Goal: Obtain resource: Obtain resource

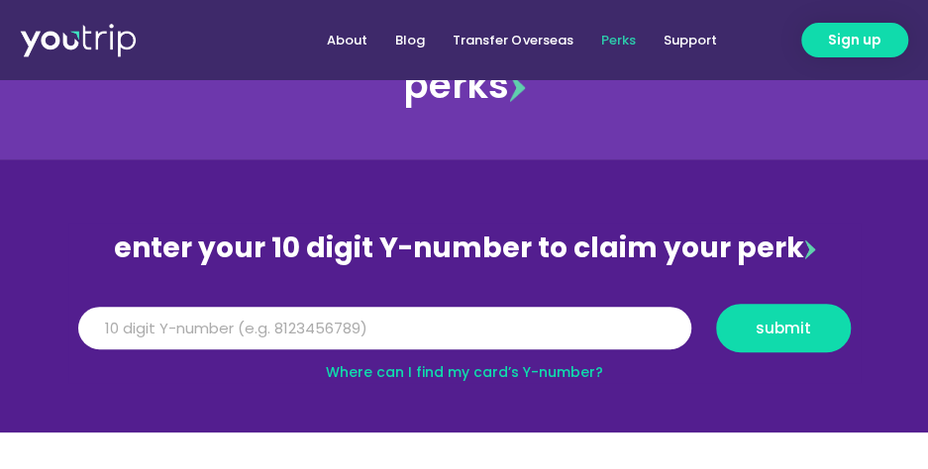
scroll to position [99, 0]
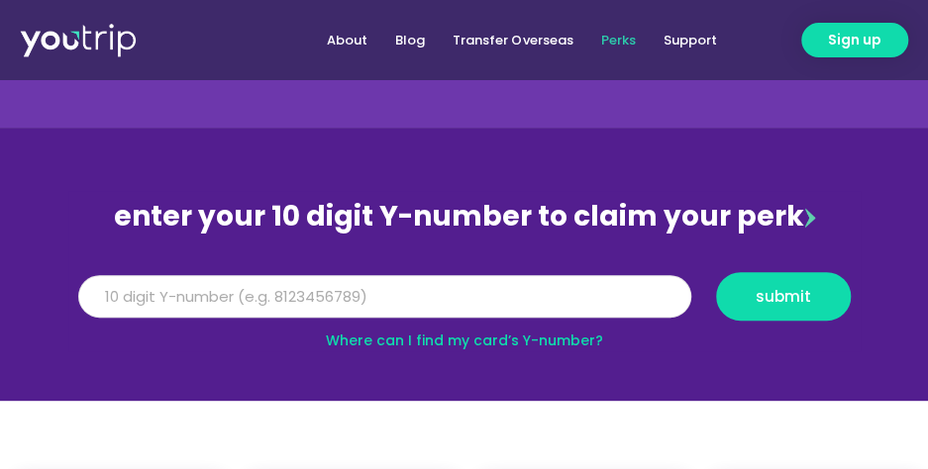
click at [128, 295] on input "Y Number" at bounding box center [384, 297] width 613 height 44
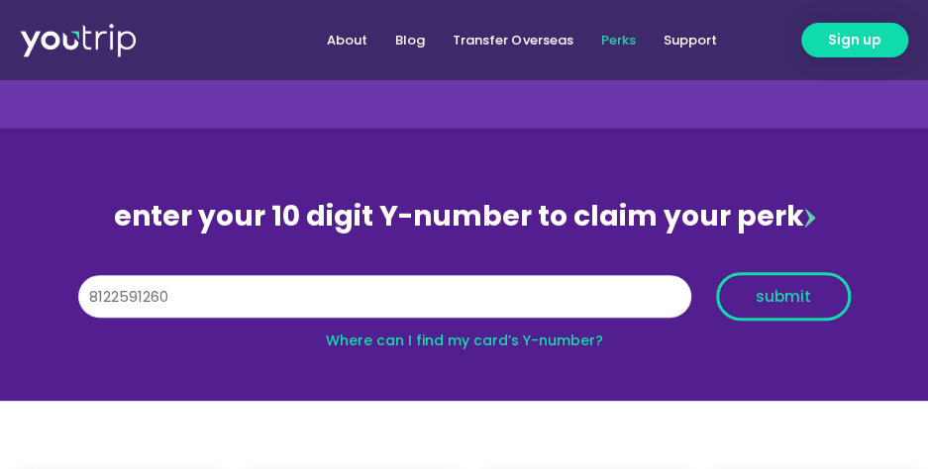
type input "8122591260"
click at [781, 291] on span "submit" at bounding box center [783, 296] width 55 height 15
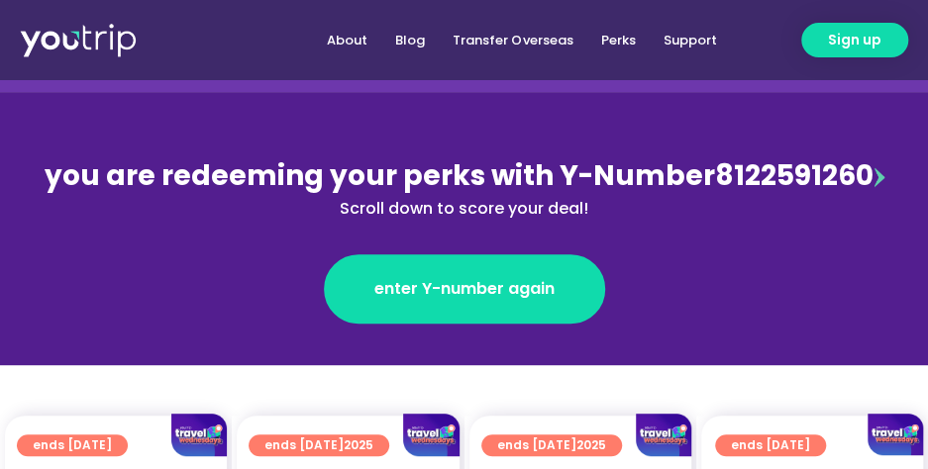
scroll to position [198, 0]
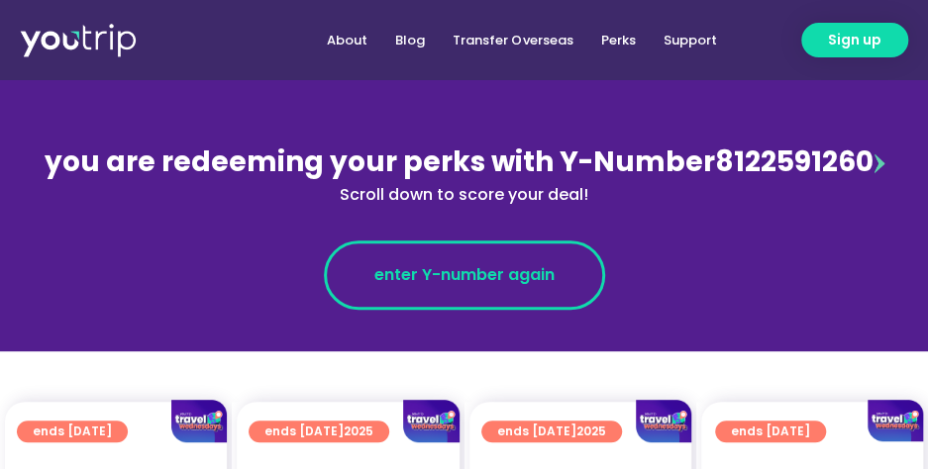
click at [464, 282] on span "enter Y-number again" at bounding box center [464, 275] width 180 height 24
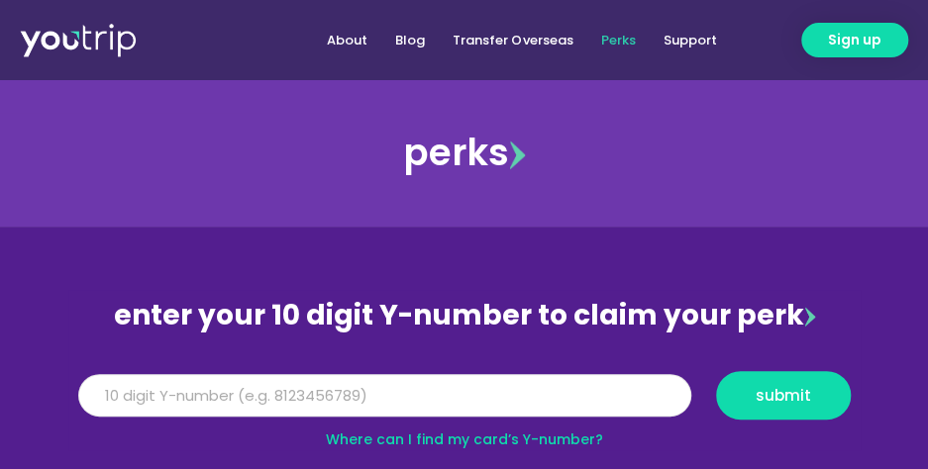
click at [167, 392] on input "Y Number" at bounding box center [384, 396] width 613 height 44
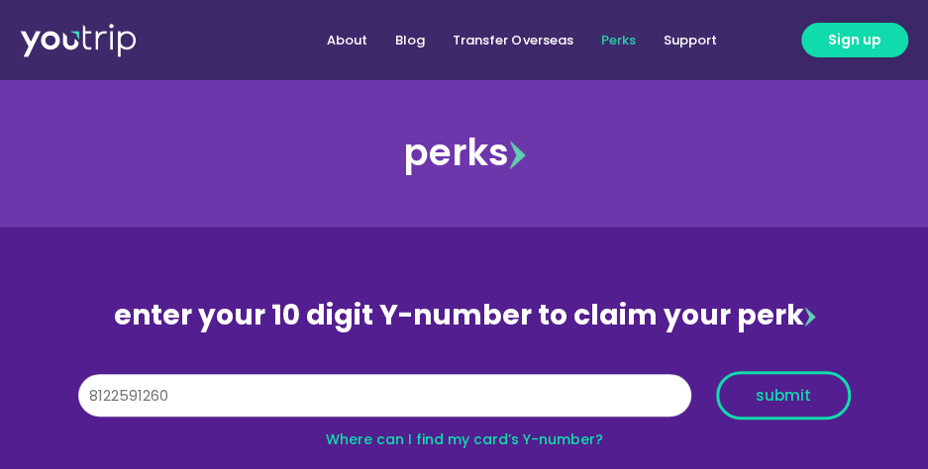
type input "8122591260"
click at [788, 400] on span "submit" at bounding box center [783, 395] width 55 height 15
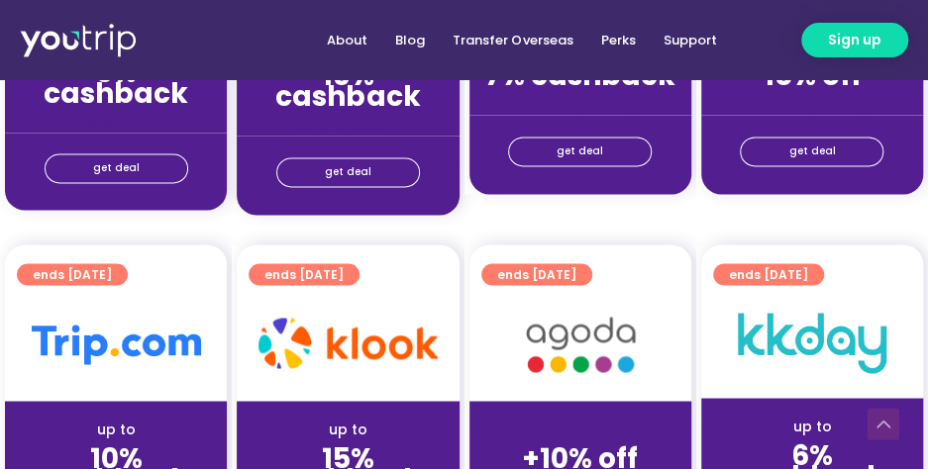
scroll to position [1287, 0]
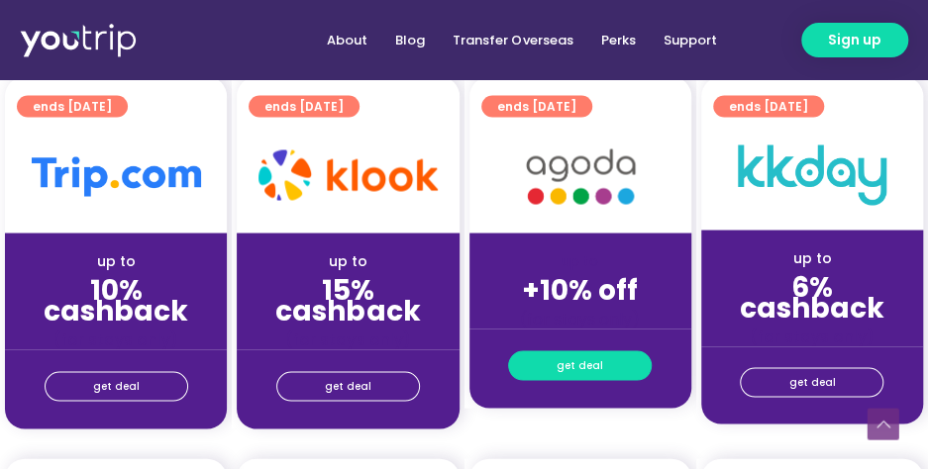
click at [567, 364] on span "get deal" at bounding box center [579, 366] width 47 height 28
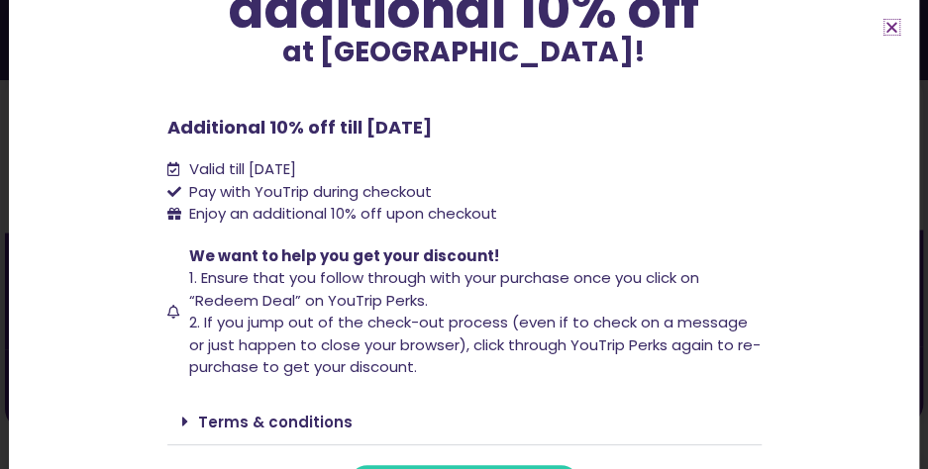
scroll to position [257, 0]
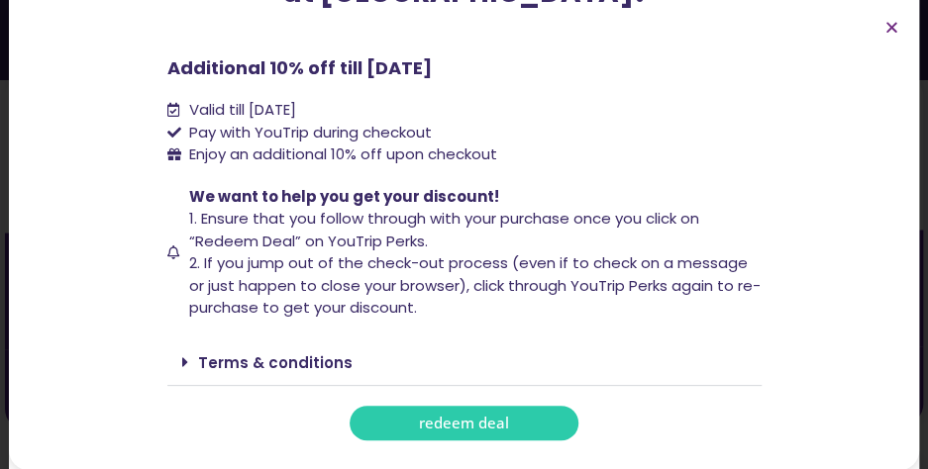
click at [441, 424] on span "redeem deal" at bounding box center [464, 423] width 90 height 15
